Goal: Task Accomplishment & Management: Use online tool/utility

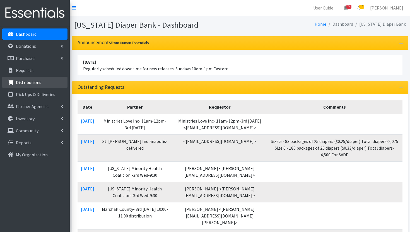
click at [33, 79] on link "Distributions" at bounding box center [34, 82] width 65 height 11
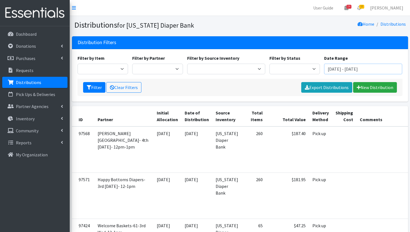
click at [344, 68] on input "August 6, 2025 - November 6, 2025" at bounding box center [363, 69] width 78 height 11
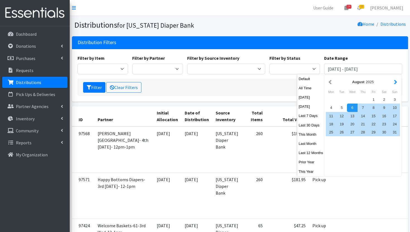
click at [397, 82] on button "button" at bounding box center [396, 81] width 6 height 7
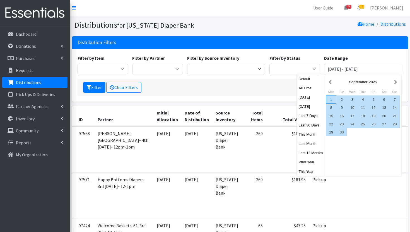
click at [333, 99] on div "1" at bounding box center [331, 99] width 11 height 8
click at [345, 132] on div "30" at bounding box center [342, 132] width 11 height 8
type input "September 1, 2025 - September 30, 2025"
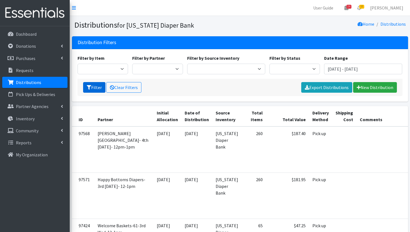
click at [94, 89] on button "Filter" at bounding box center [94, 87] width 22 height 11
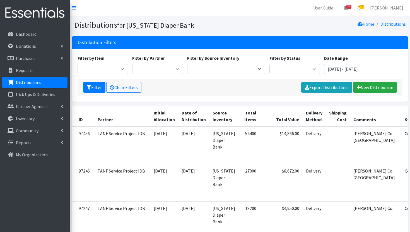
click at [350, 70] on input "[DATE] - [DATE]" at bounding box center [363, 69] width 78 height 11
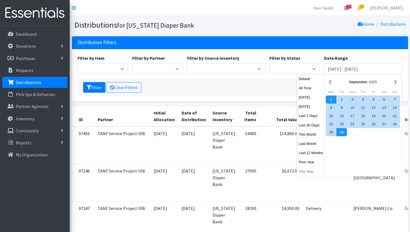
click at [308, 172] on button "This Year" at bounding box center [311, 172] width 27 height 8
type input "January 1, 2025 - December 31, 2025"
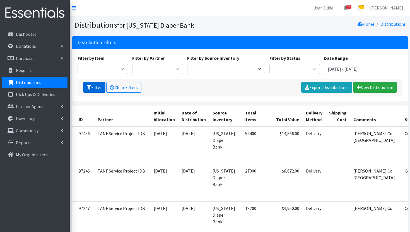
click at [92, 87] on button "Filter" at bounding box center [94, 87] width 22 height 11
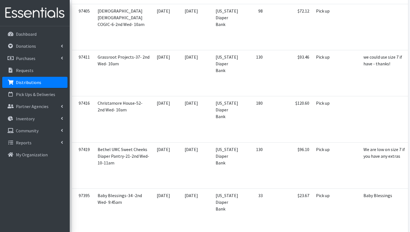
scroll to position [2301, 0]
